Goal: Transaction & Acquisition: Obtain resource

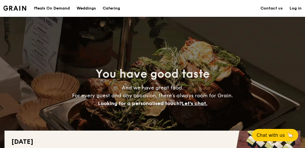
click at [111, 10] on h1 "Catering" at bounding box center [111, 8] width 17 height 17
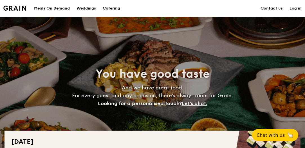
click at [111, 9] on h1 "Catering" at bounding box center [111, 8] width 17 height 17
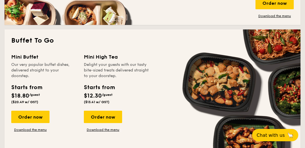
scroll to position [482, 0]
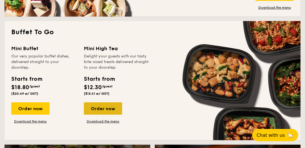
click at [106, 108] on div "Order now" at bounding box center [103, 109] width 38 height 12
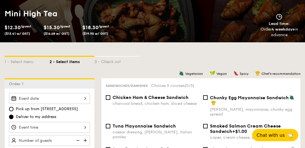
scroll to position [112, 0]
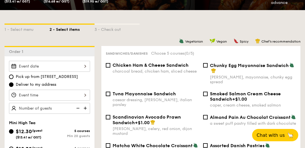
click at [84, 109] on img at bounding box center [86, 108] width 8 height 11
click at [78, 108] on img at bounding box center [77, 108] width 8 height 11
type input "20 guests"
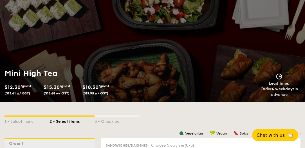
scroll to position [16, 0]
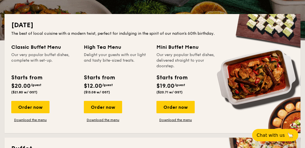
scroll to position [116, 0]
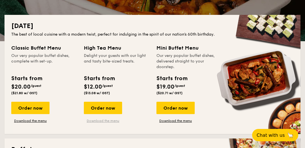
click at [102, 121] on link "Download the menu" at bounding box center [103, 121] width 38 height 4
